Goal: Transaction & Acquisition: Purchase product/service

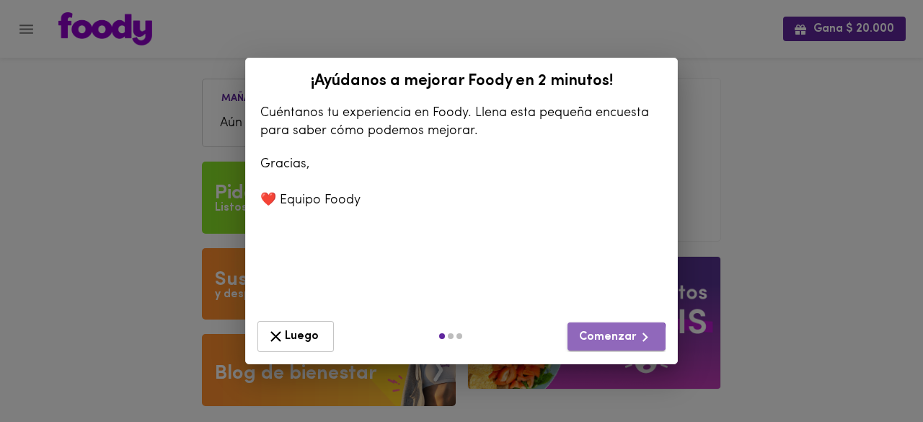
click at [605, 338] on span "Comenzar" at bounding box center [616, 337] width 75 height 18
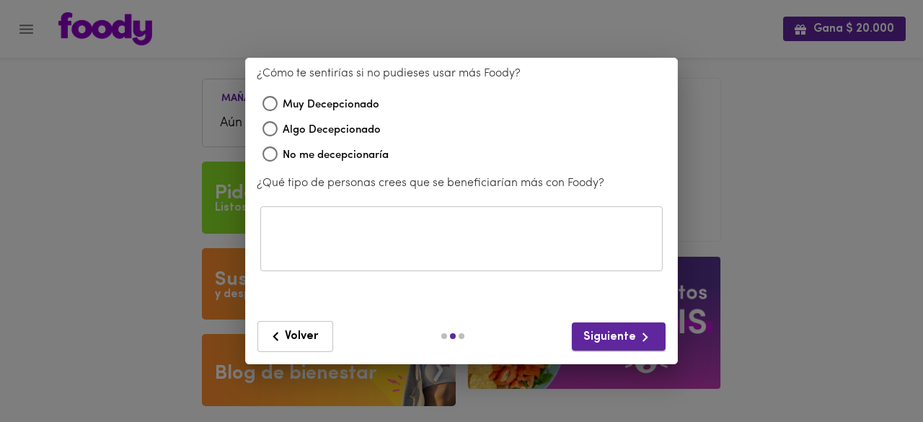
click at [605, 338] on span "Siguiente" at bounding box center [619, 337] width 71 height 18
click at [350, 109] on span "Muy Decepcionado" at bounding box center [331, 105] width 97 height 17
click at [283, 109] on input "Muy Decepcionado" at bounding box center [270, 105] width 25 height 25
radio input "true"
click at [636, 329] on icon "button" at bounding box center [645, 337] width 18 height 18
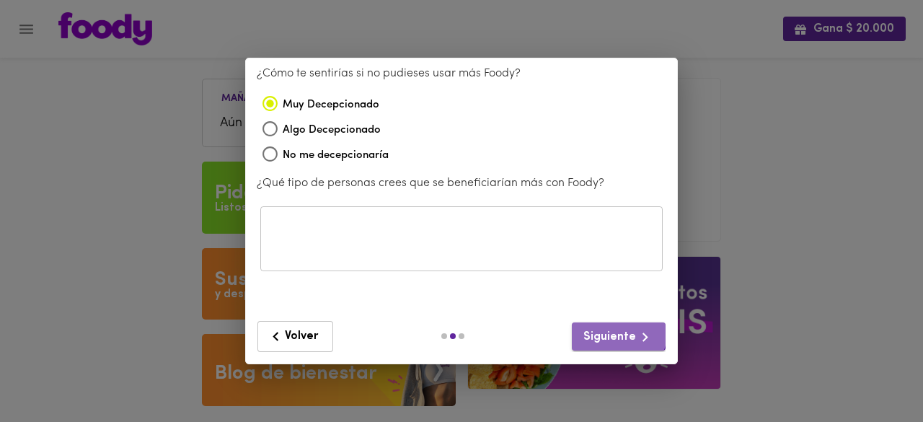
click at [610, 327] on button "Siguiente" at bounding box center [619, 336] width 94 height 28
click at [284, 331] on span "Volver" at bounding box center [295, 337] width 57 height 18
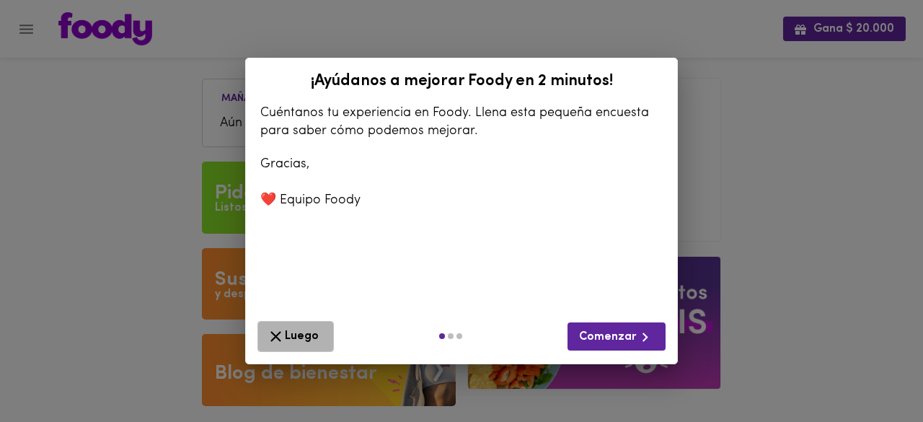
click at [284, 331] on span "Luego" at bounding box center [296, 337] width 58 height 18
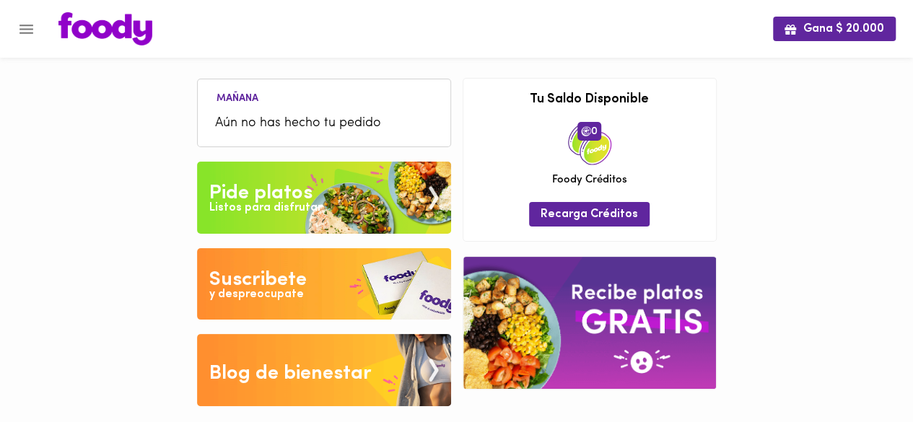
click at [362, 192] on img at bounding box center [324, 198] width 254 height 72
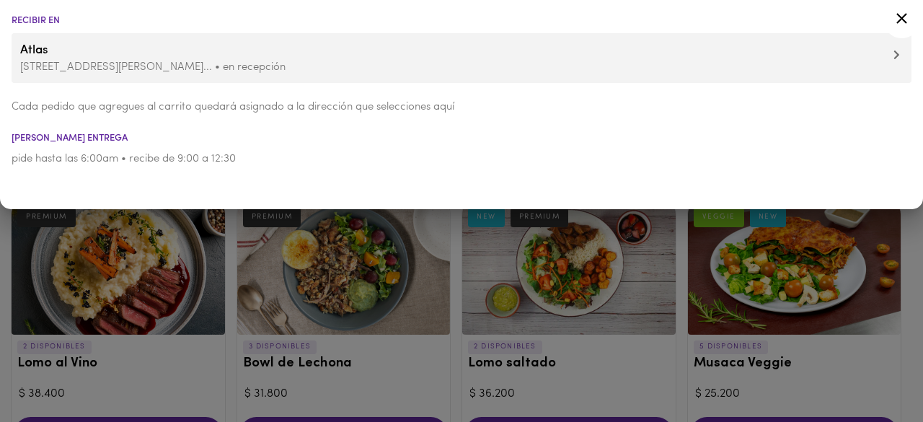
click at [906, 22] on icon at bounding box center [902, 18] width 11 height 11
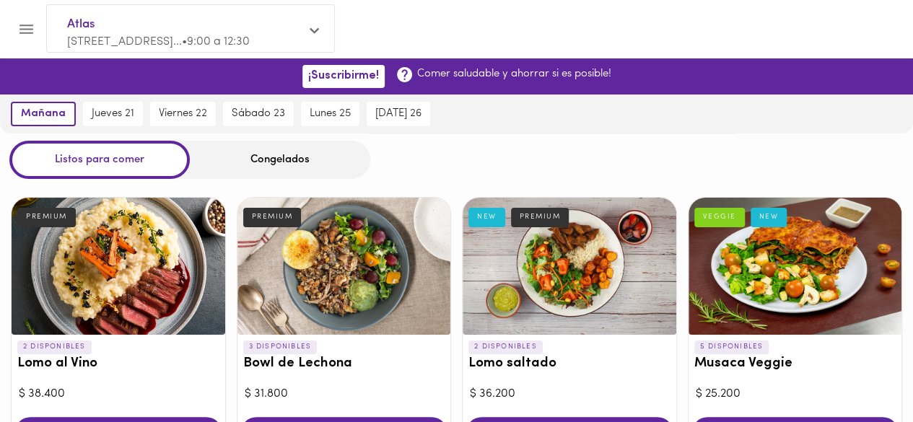
click at [286, 167] on div "Congelados" at bounding box center [280, 160] width 180 height 38
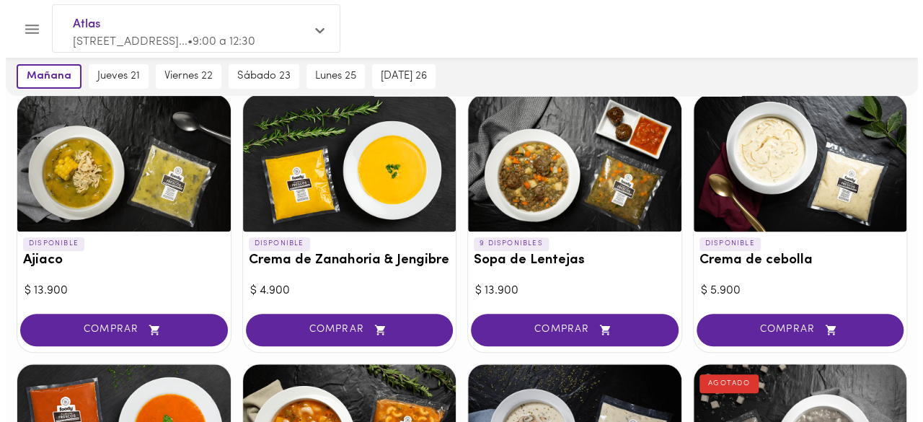
scroll to position [354, 0]
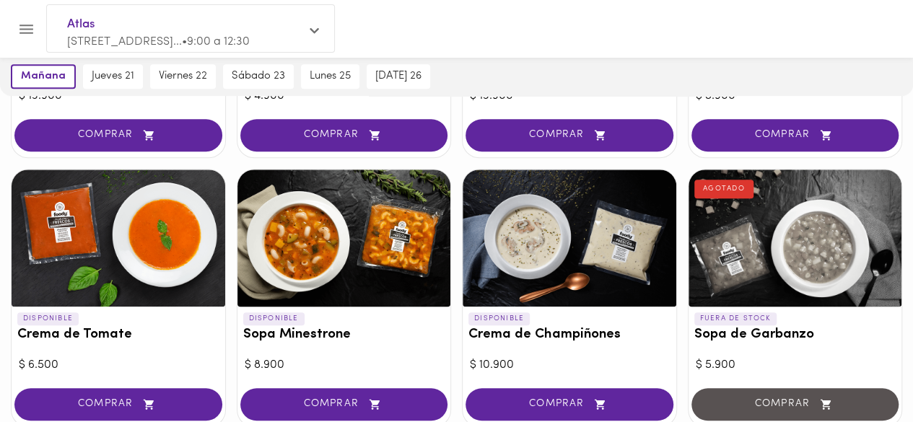
click at [156, 220] on div at bounding box center [119, 238] width 214 height 137
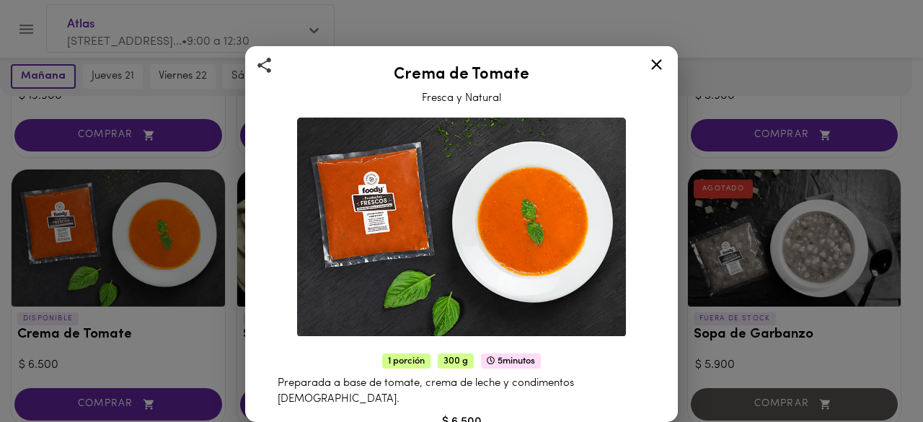
scroll to position [166, 0]
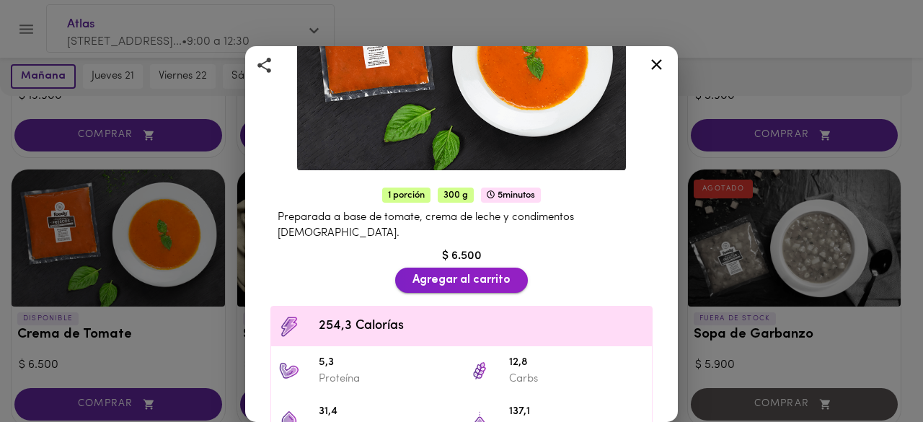
click at [475, 273] on span "Agregar al carrito" at bounding box center [462, 280] width 98 height 14
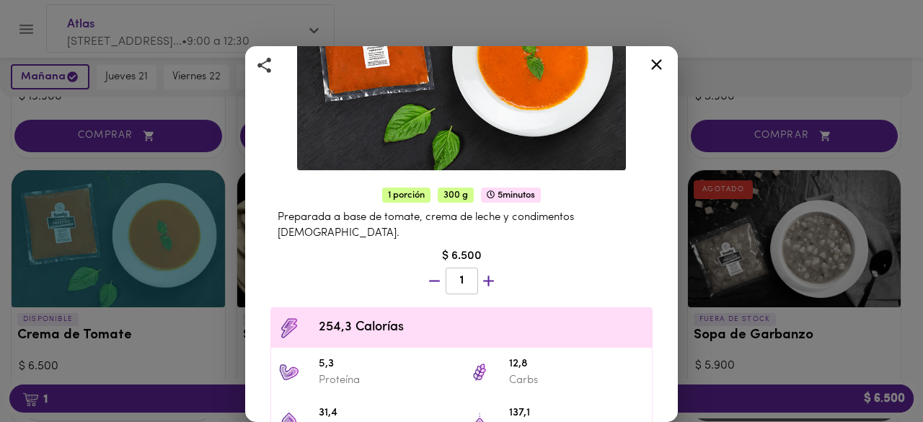
scroll to position [355, 0]
click at [651, 60] on icon at bounding box center [656, 64] width 11 height 11
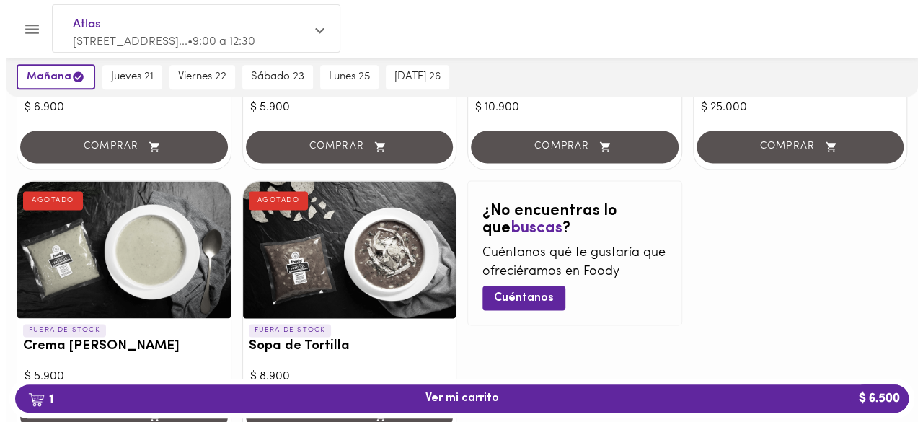
scroll to position [880, 0]
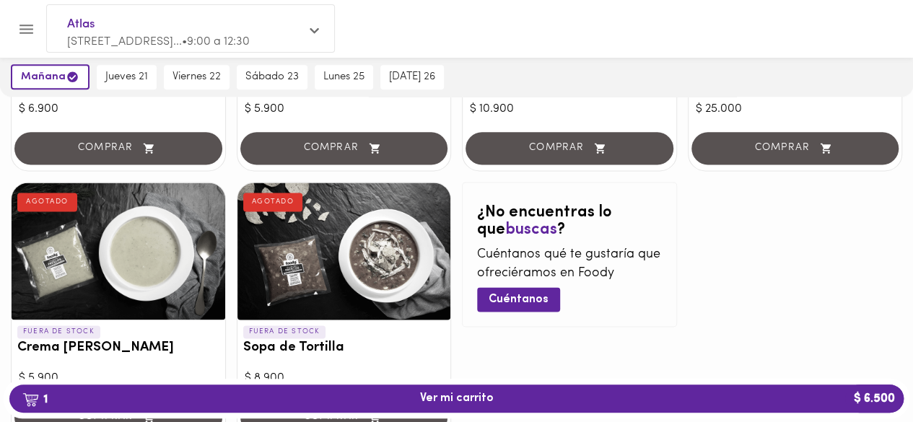
click at [339, 245] on div at bounding box center [344, 251] width 214 height 137
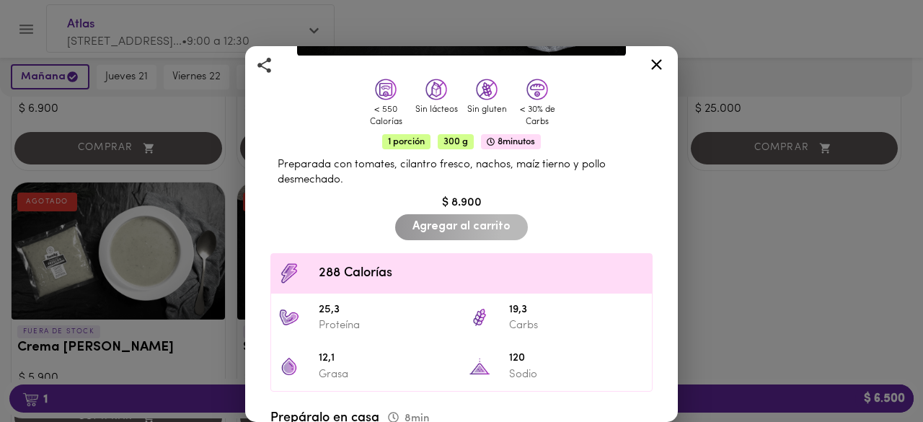
scroll to position [282, 0]
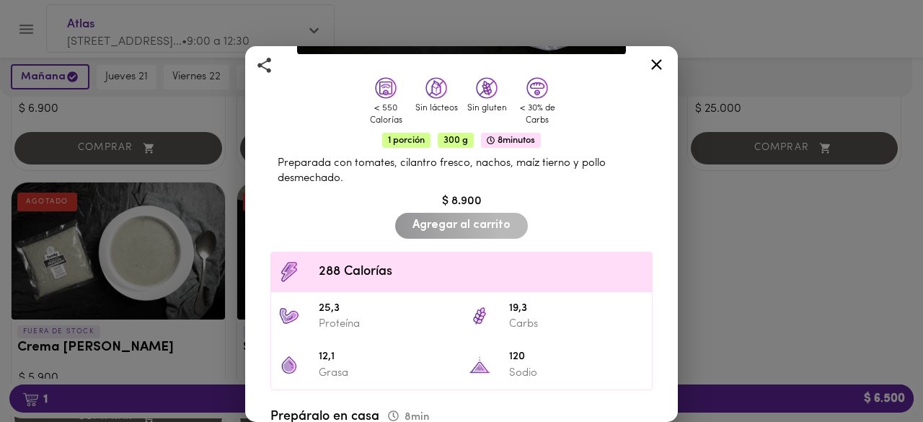
click at [657, 68] on icon at bounding box center [657, 65] width 18 height 18
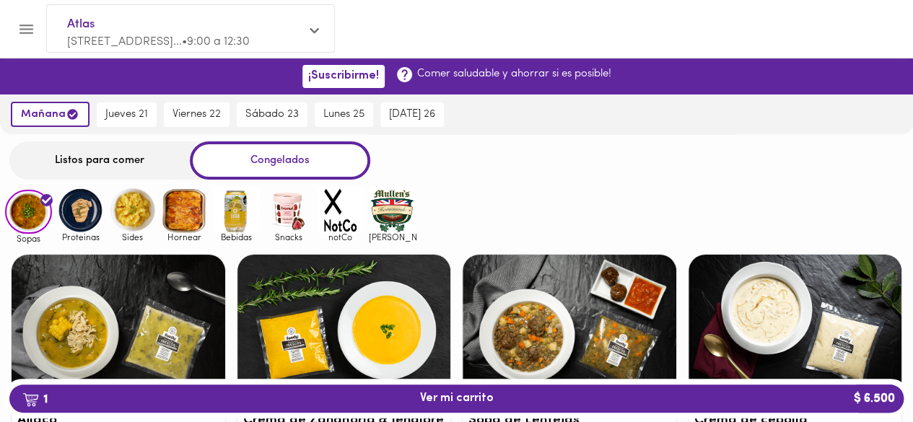
click at [81, 200] on img at bounding box center [80, 210] width 47 height 47
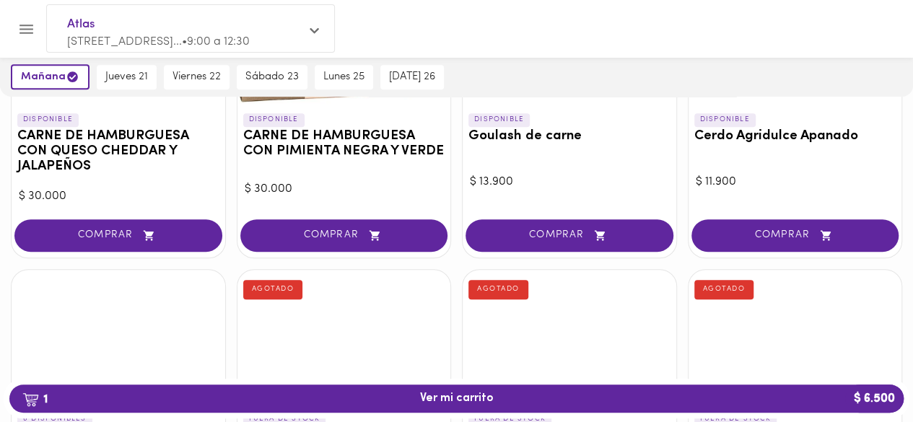
scroll to position [291, 0]
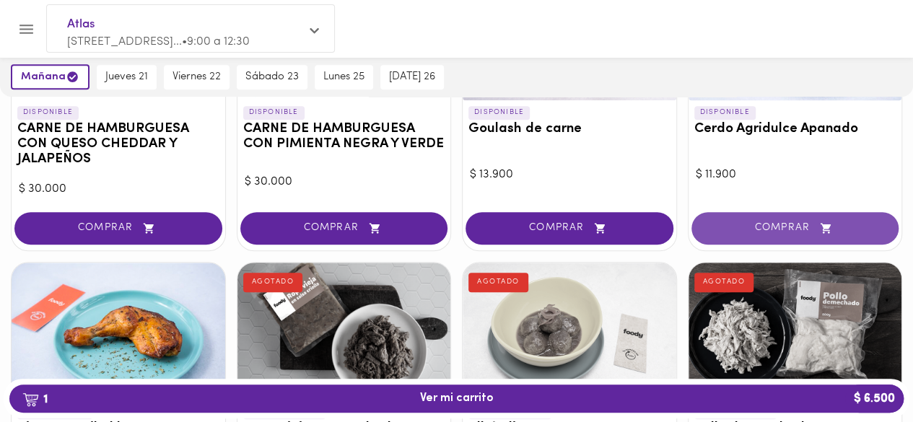
click at [797, 223] on span "COMPRAR" at bounding box center [795, 228] width 172 height 12
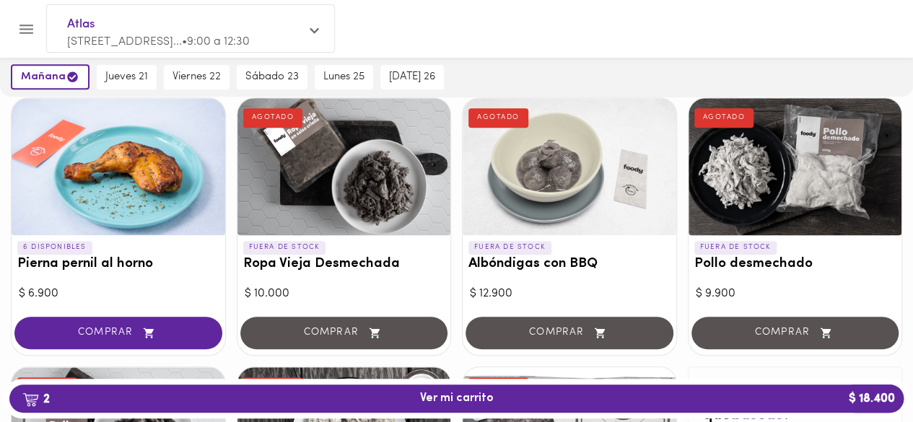
scroll to position [456, 0]
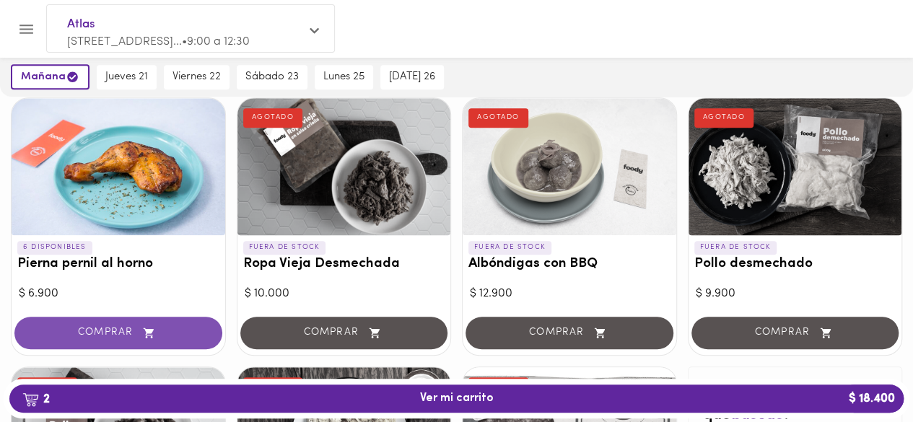
click at [148, 330] on icon "button" at bounding box center [149, 333] width 10 height 10
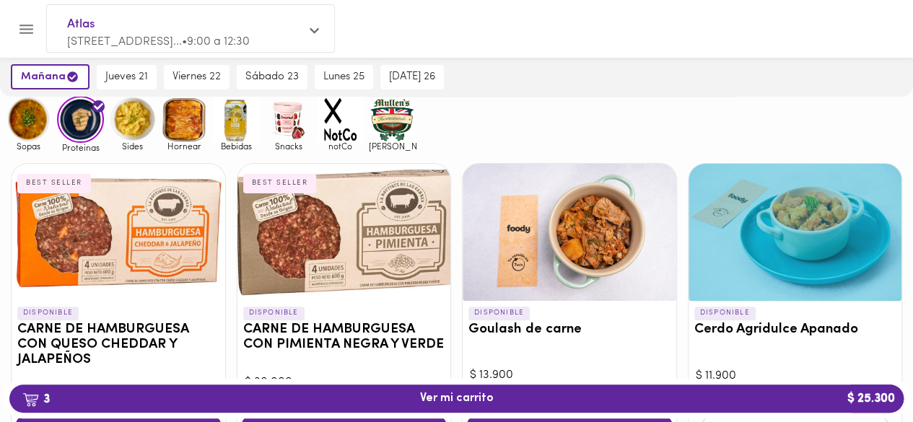
scroll to position [0, 0]
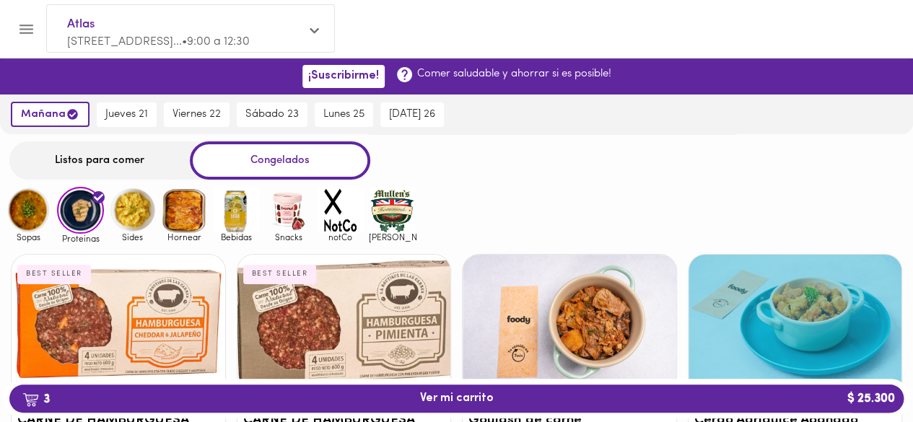
click at [132, 221] on img at bounding box center [132, 210] width 47 height 47
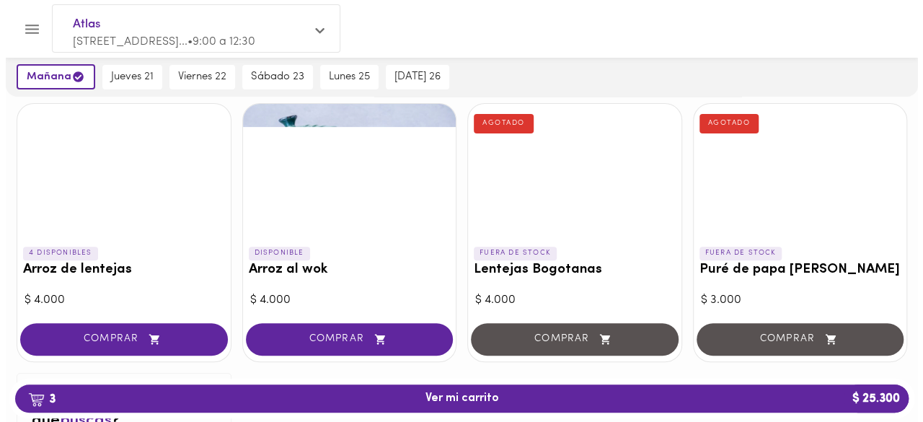
scroll to position [328, 0]
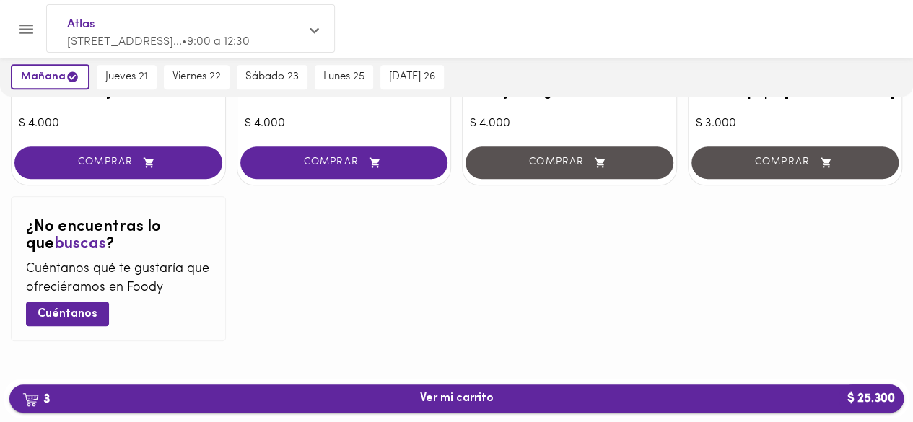
click at [480, 403] on span "3 Ver mi carrito $ 25.300" at bounding box center [457, 399] width 74 height 14
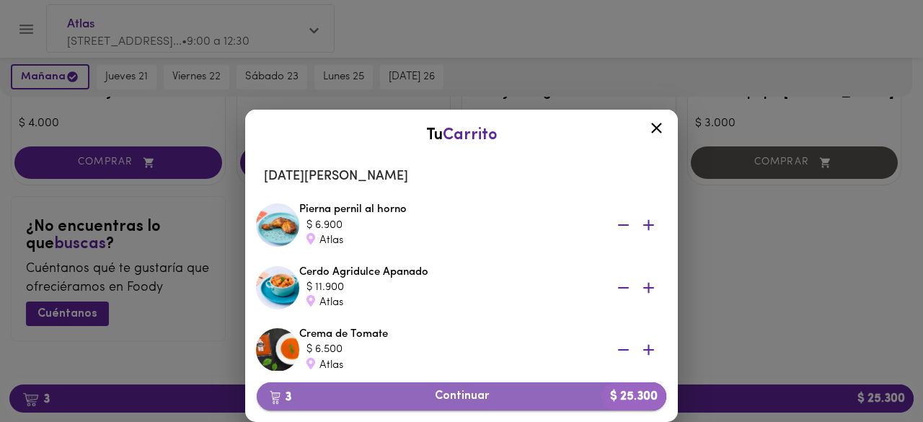
click at [489, 396] on span "3 Continuar $ 25.300" at bounding box center [461, 397] width 387 height 14
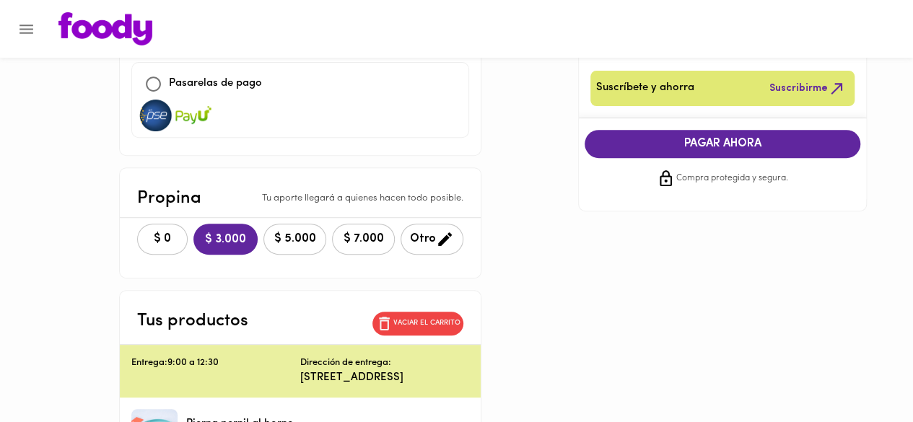
scroll to position [234, 0]
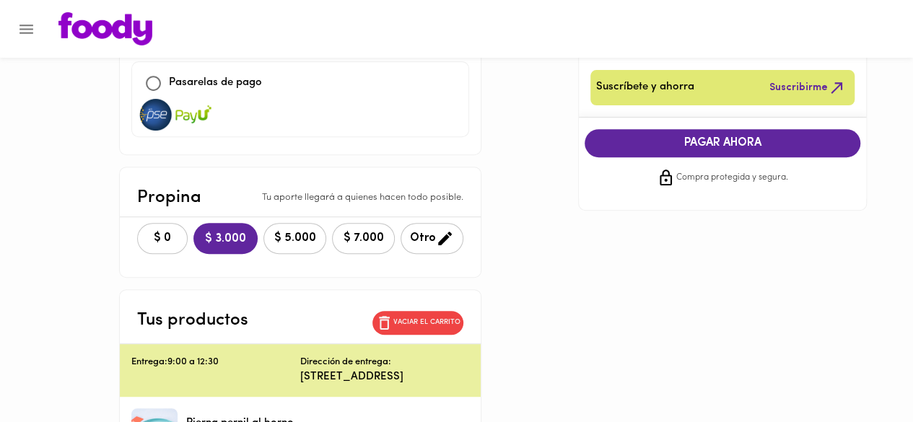
click at [137, 232] on button "$ 0" at bounding box center [162, 238] width 51 height 31
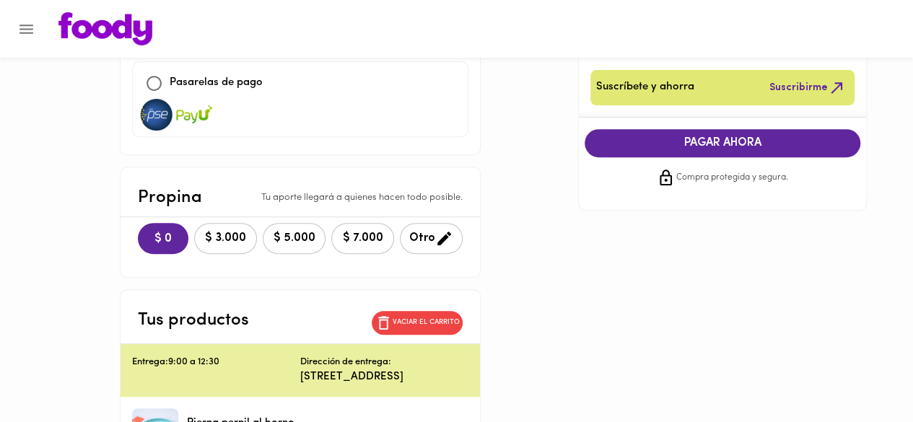
click at [763, 146] on span "PAGAR AHORA" at bounding box center [722, 143] width 247 height 14
